Goal: Find contact information: Find contact information

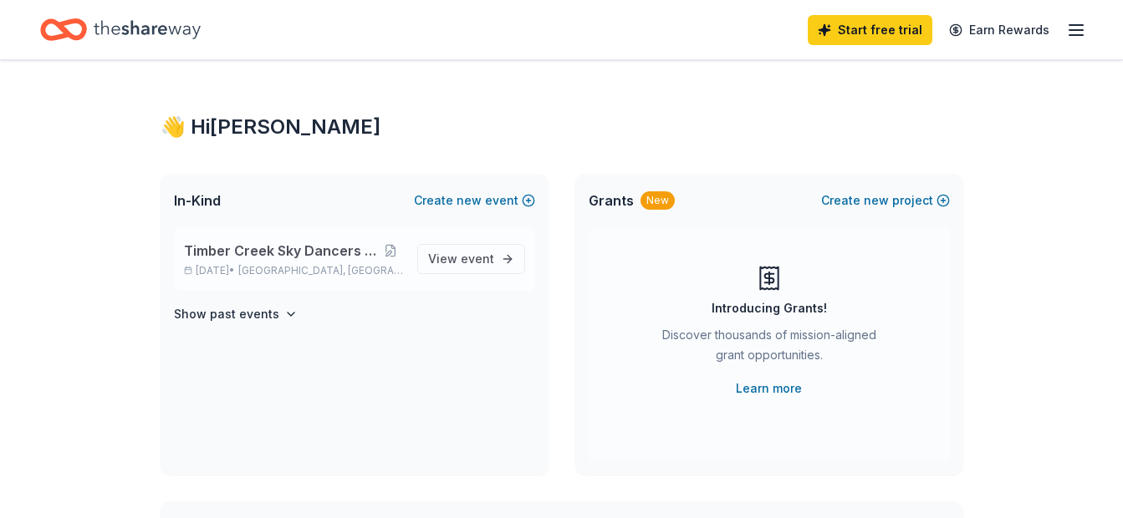
click at [365, 252] on span "Timber Creek Sky Dancers Craft Show" at bounding box center [281, 251] width 194 height 20
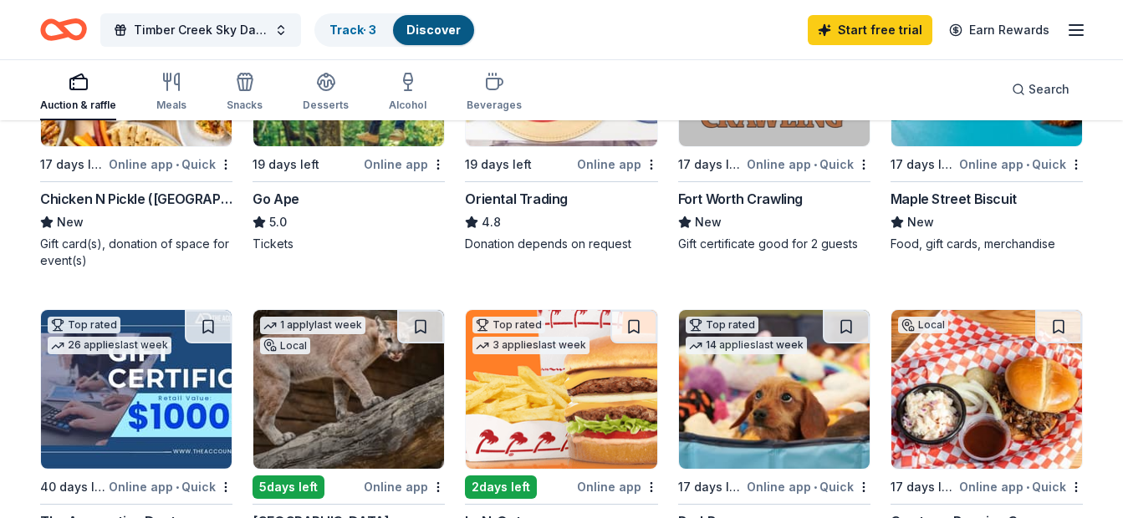
scroll to position [418, 0]
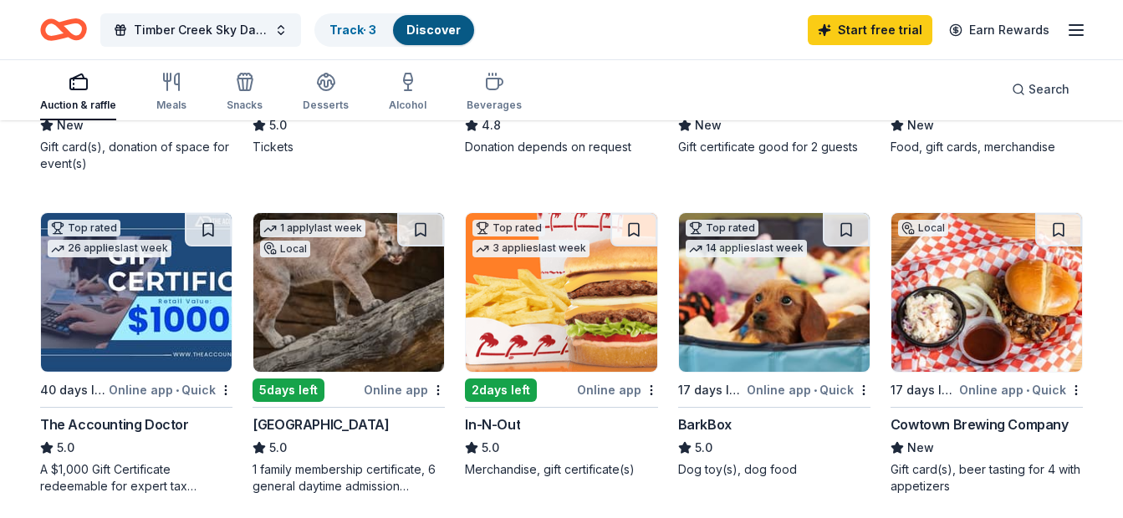
click at [588, 311] on img at bounding box center [561, 292] width 191 height 159
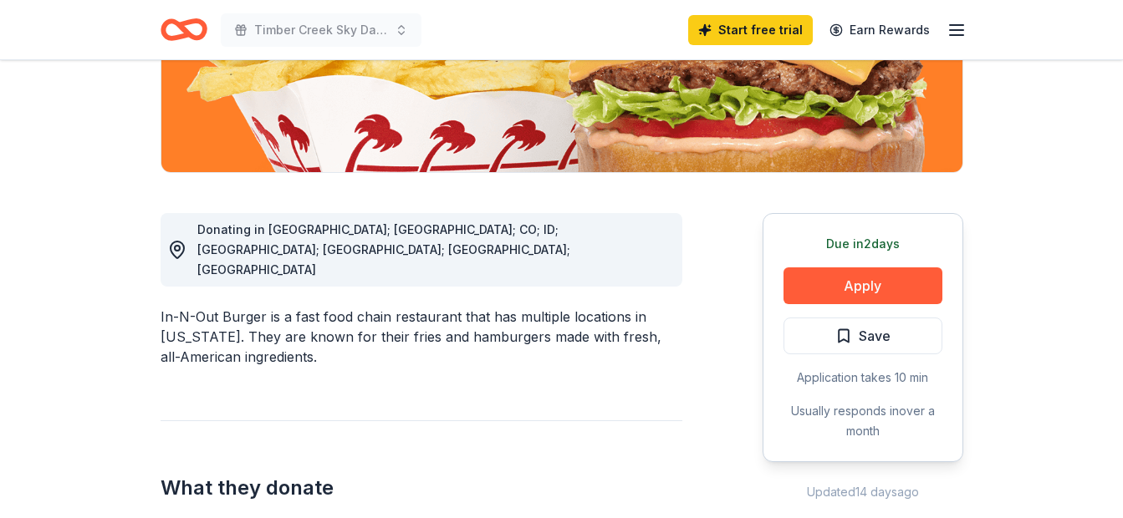
scroll to position [334, 0]
